Goal: Task Accomplishment & Management: Manage account settings

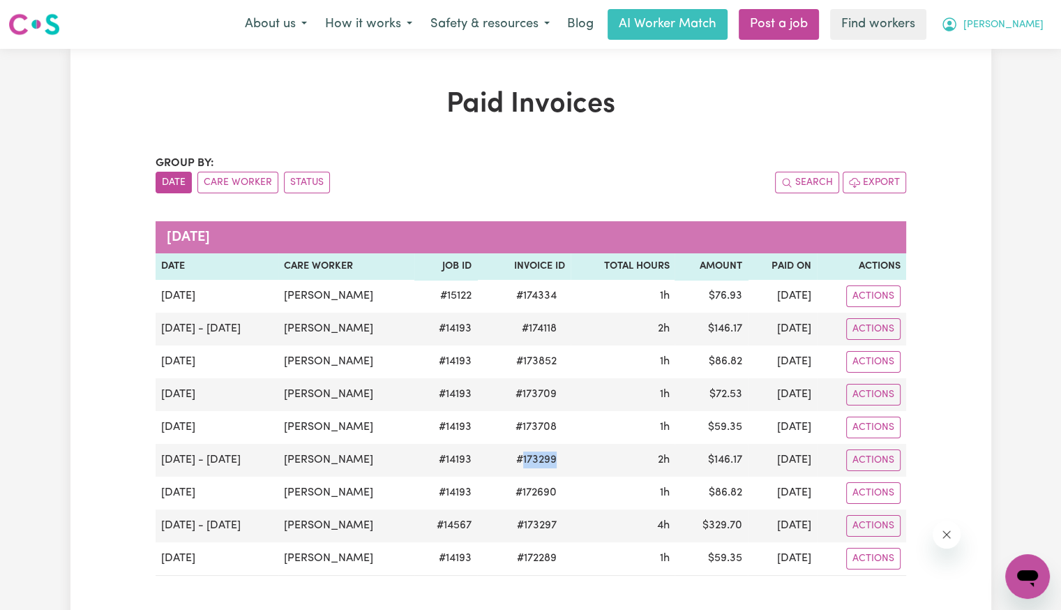
click at [1034, 28] on span "[PERSON_NAME]" at bounding box center [1003, 24] width 80 height 15
click at [1020, 55] on link "My Dashboard" at bounding box center [997, 54] width 110 height 27
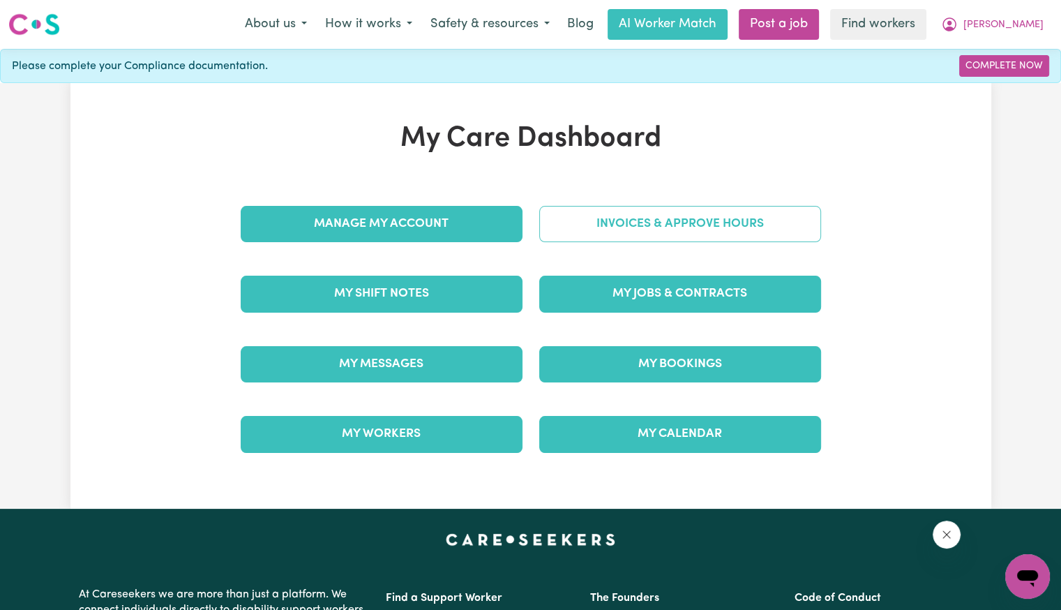
click at [736, 224] on link "Invoices & Approve Hours" at bounding box center [680, 224] width 282 height 36
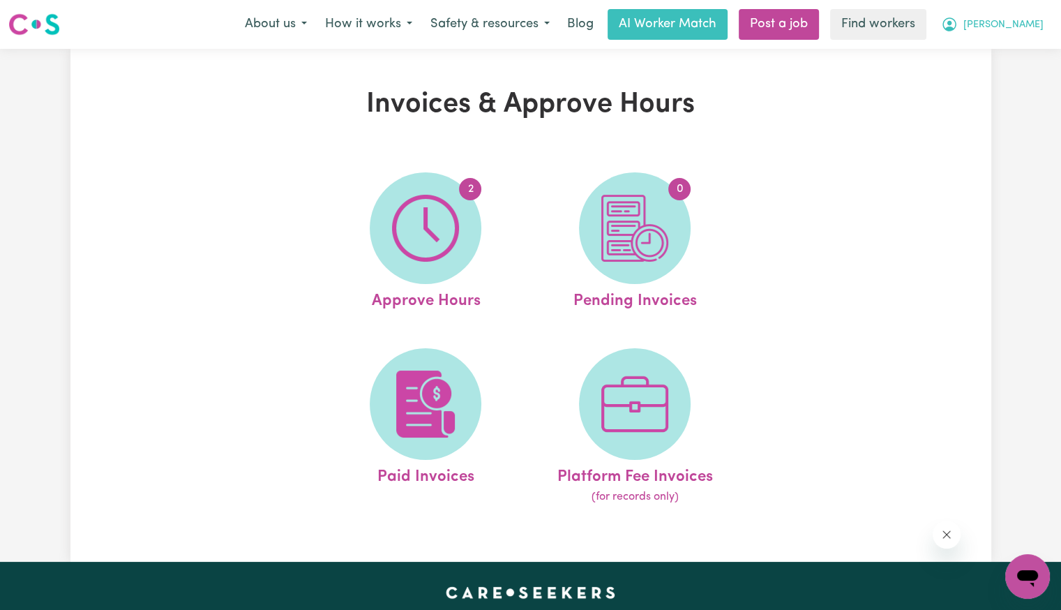
click at [1030, 34] on button "[PERSON_NAME]" at bounding box center [992, 24] width 121 height 29
click at [1005, 82] on link "Logout" at bounding box center [997, 80] width 110 height 27
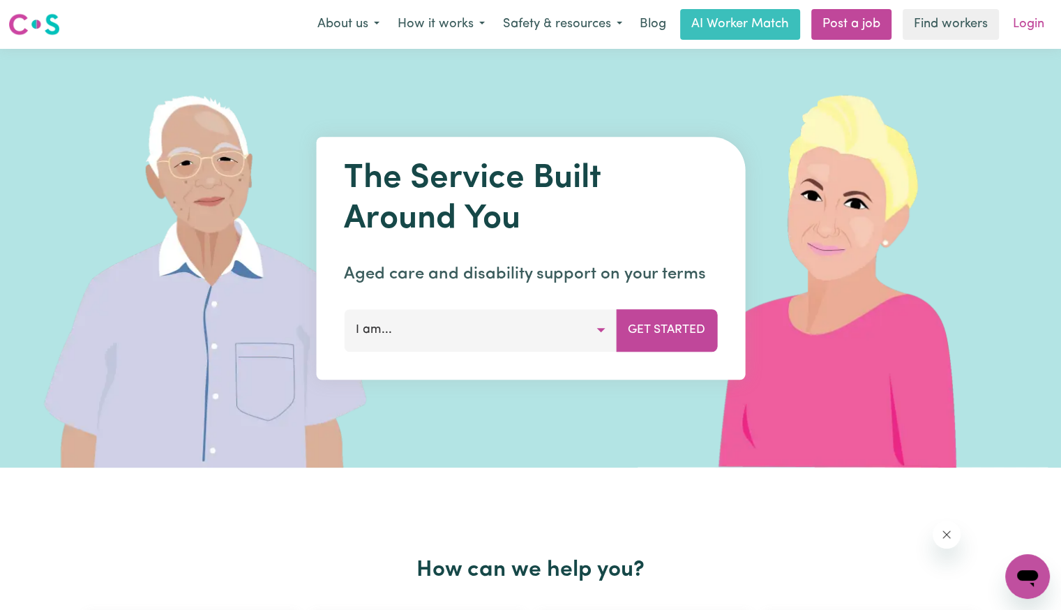
click at [1021, 33] on link "Login" at bounding box center [1029, 24] width 48 height 31
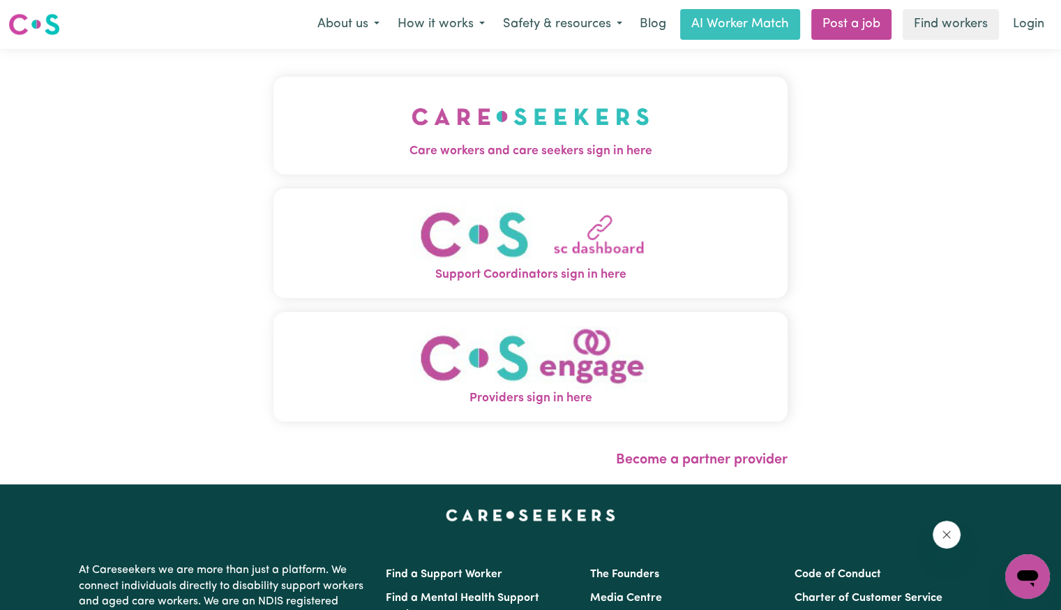
click at [472, 149] on span "Care workers and care seekers sign in here" at bounding box center [530, 151] width 514 height 18
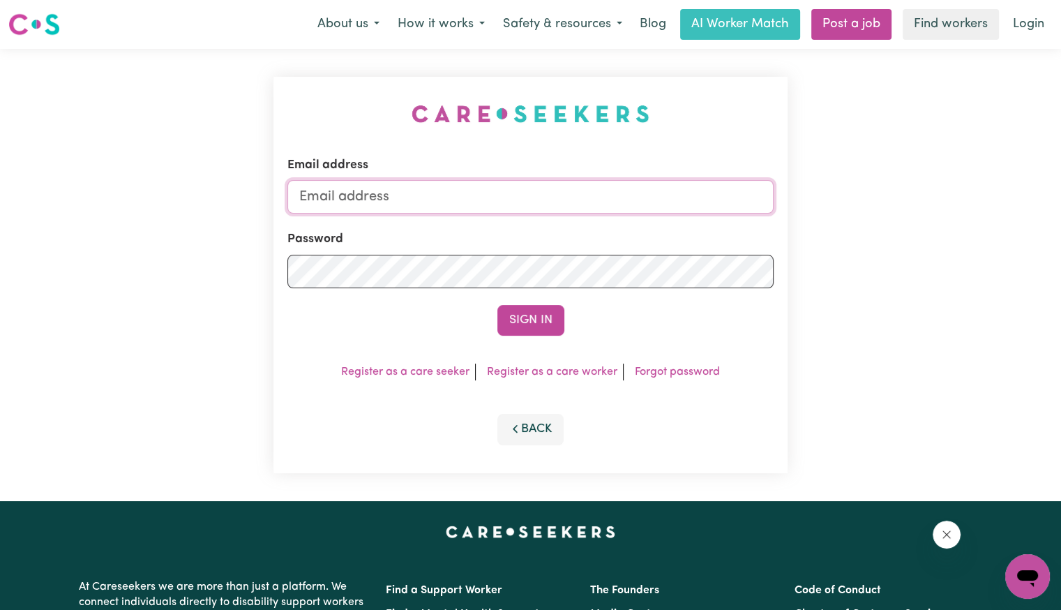
click at [474, 188] on input "Email address" at bounding box center [530, 196] width 486 height 33
type input "[PERSON_NAME][EMAIL_ADDRESS][DOMAIN_NAME]"
click at [497, 305] on button "Sign In" at bounding box center [530, 320] width 67 height 31
